Goal: Navigation & Orientation: Find specific page/section

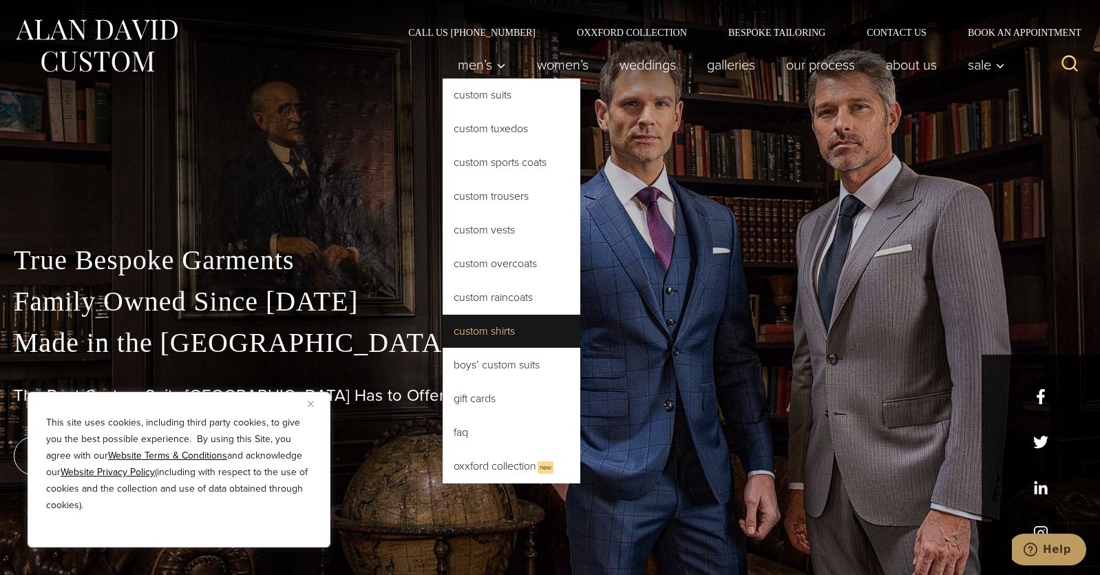
click at [469, 322] on link "Custom Shirts" at bounding box center [511, 330] width 138 height 33
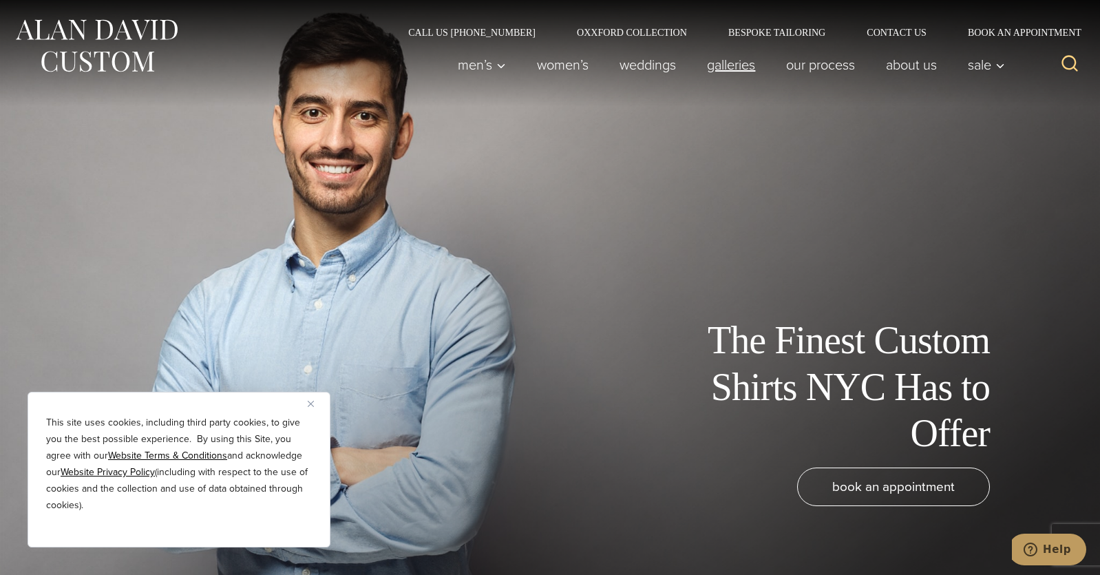
click at [713, 62] on link "Galleries" at bounding box center [731, 65] width 79 height 28
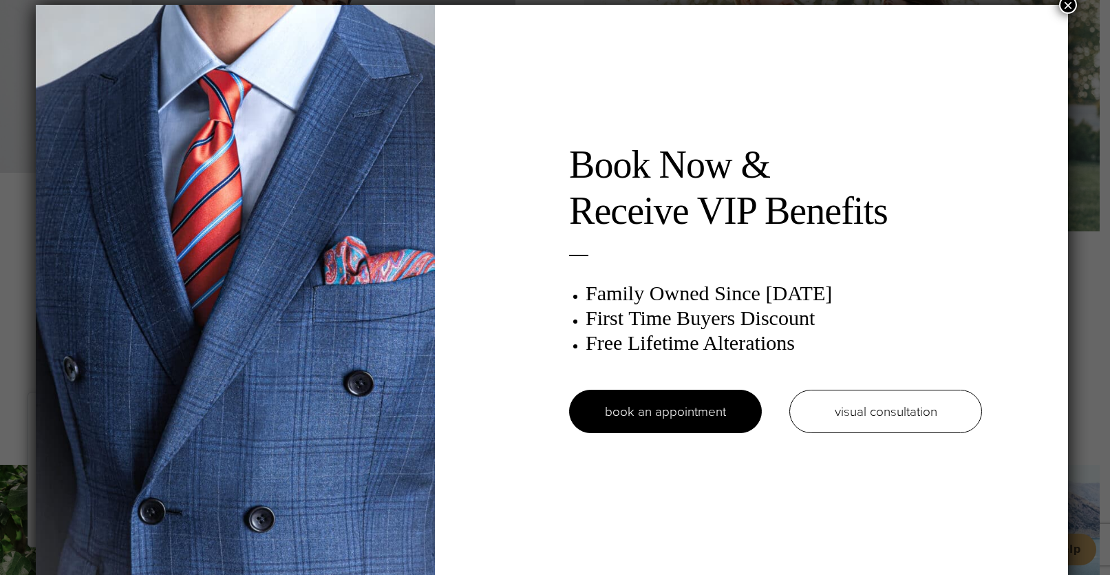
scroll to position [7, 0]
